Goal: Information Seeking & Learning: Learn about a topic

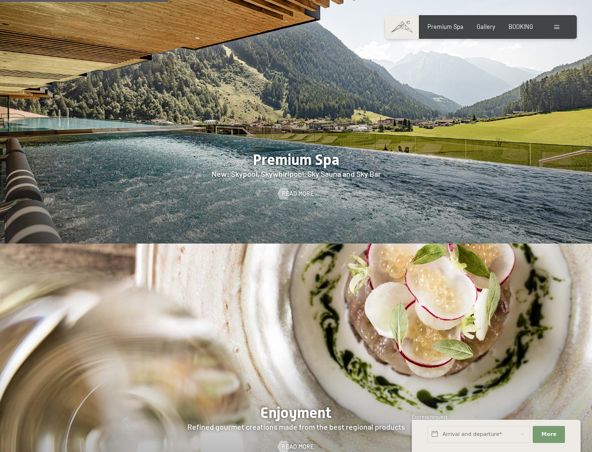
scroll to position [1112, 0]
click at [303, 162] on div at bounding box center [296, 116] width 592 height 253
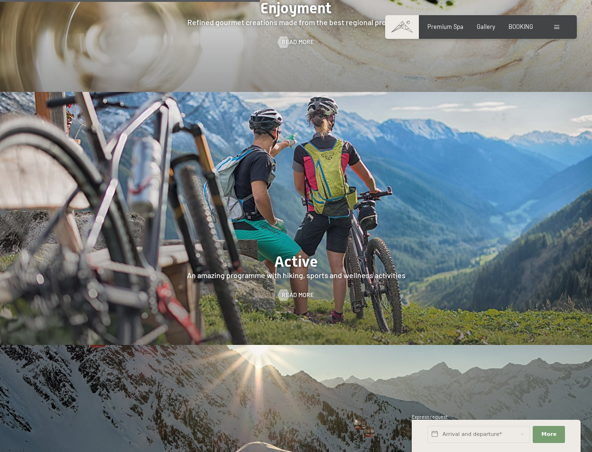
scroll to position [1537, 0]
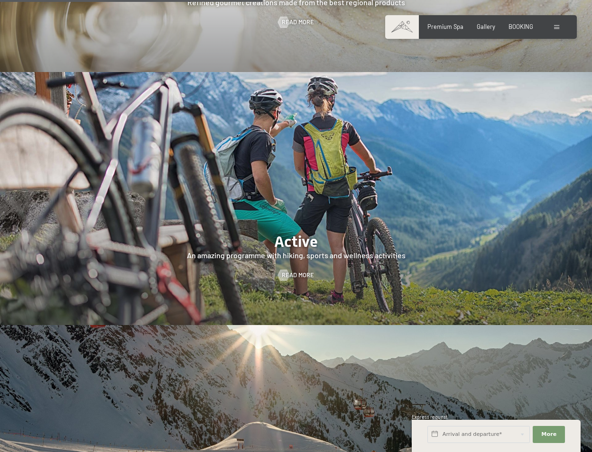
click at [292, 246] on div at bounding box center [296, 198] width 592 height 253
click at [294, 275] on span "Read more" at bounding box center [307, 275] width 32 height 9
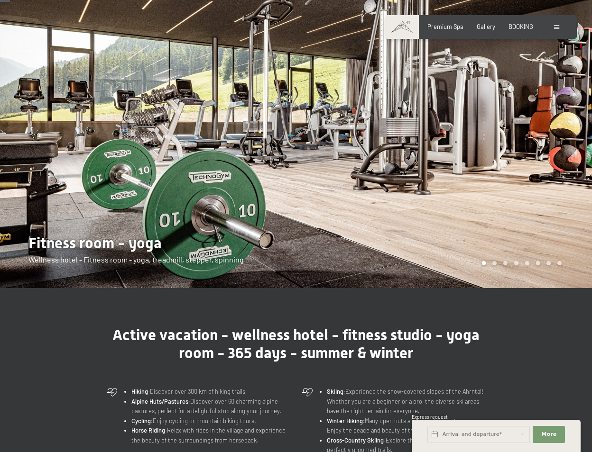
scroll to position [54, 0]
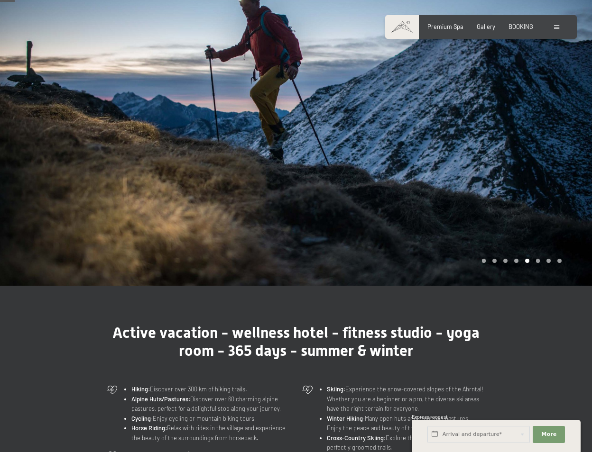
click at [537, 261] on div "Carousel Page 6" at bounding box center [538, 261] width 4 height 4
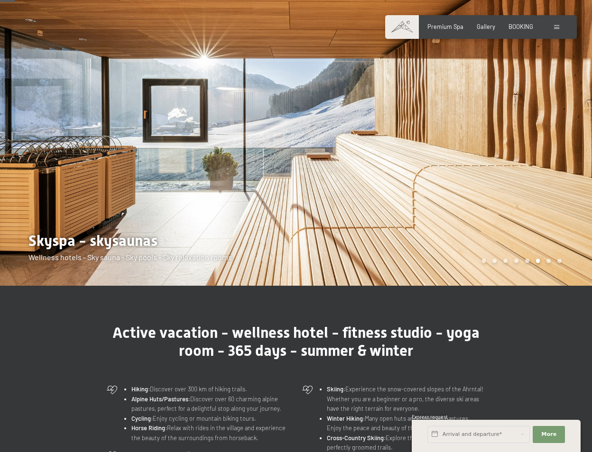
click at [550, 261] on div "Carousel Page 7" at bounding box center [548, 261] width 4 height 4
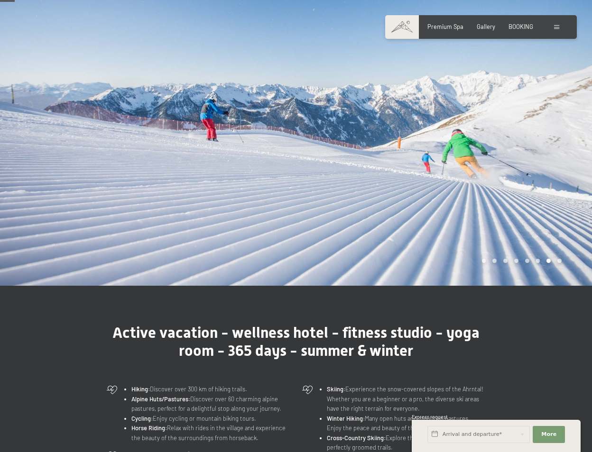
click at [558, 261] on div "Carousel Page 8" at bounding box center [559, 261] width 4 height 4
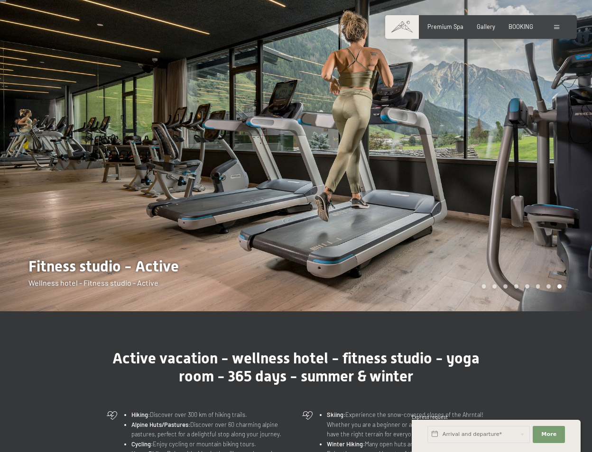
scroll to position [10, 0]
